Goal: Transaction & Acquisition: Purchase product/service

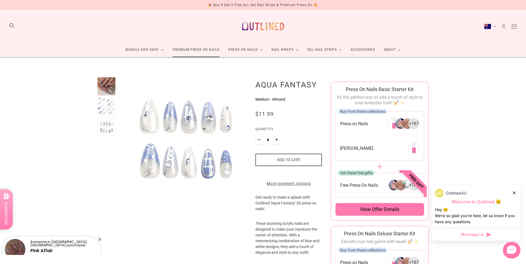
click at [189, 49] on link "Premium Press On Nails" at bounding box center [196, 50] width 56 height 15
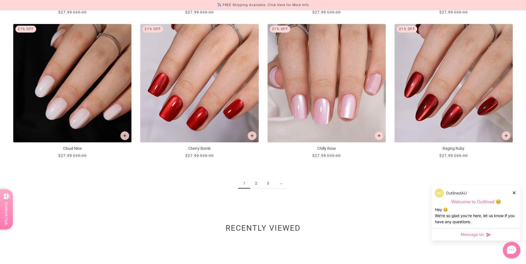
scroll to position [806, 0]
click at [261, 181] on link "2" at bounding box center [256, 183] width 12 height 10
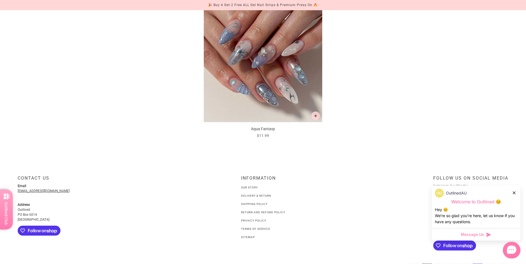
scroll to position [1066, 0]
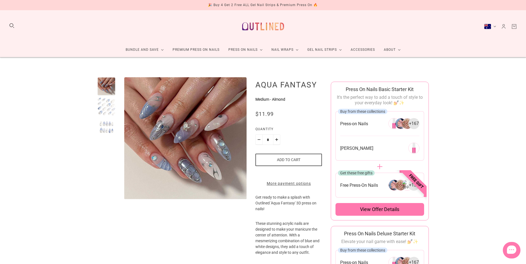
scroll to position [2, 0]
